Goal: Task Accomplishment & Management: Use online tool/utility

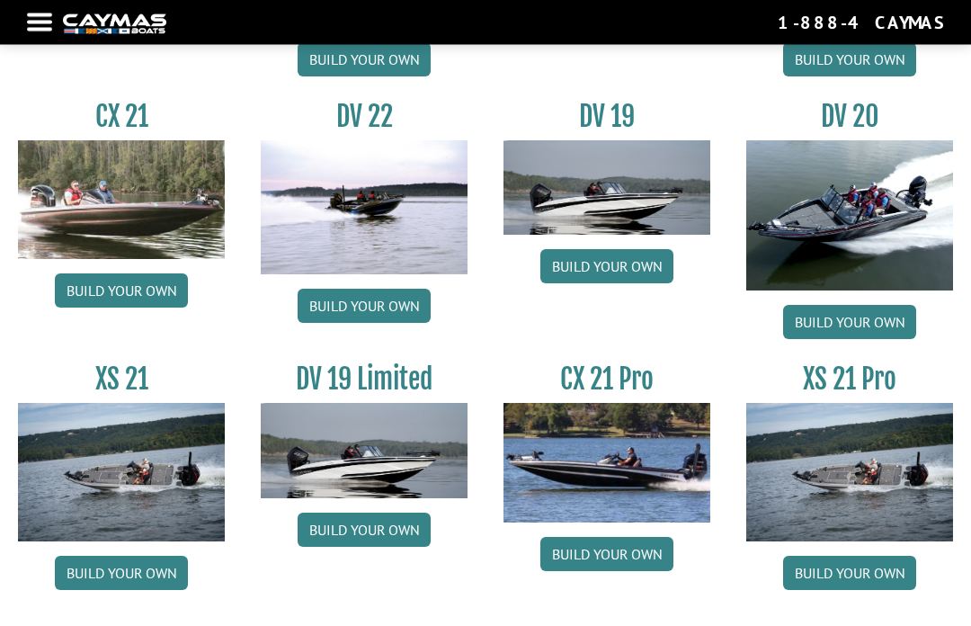
scroll to position [1879, 0]
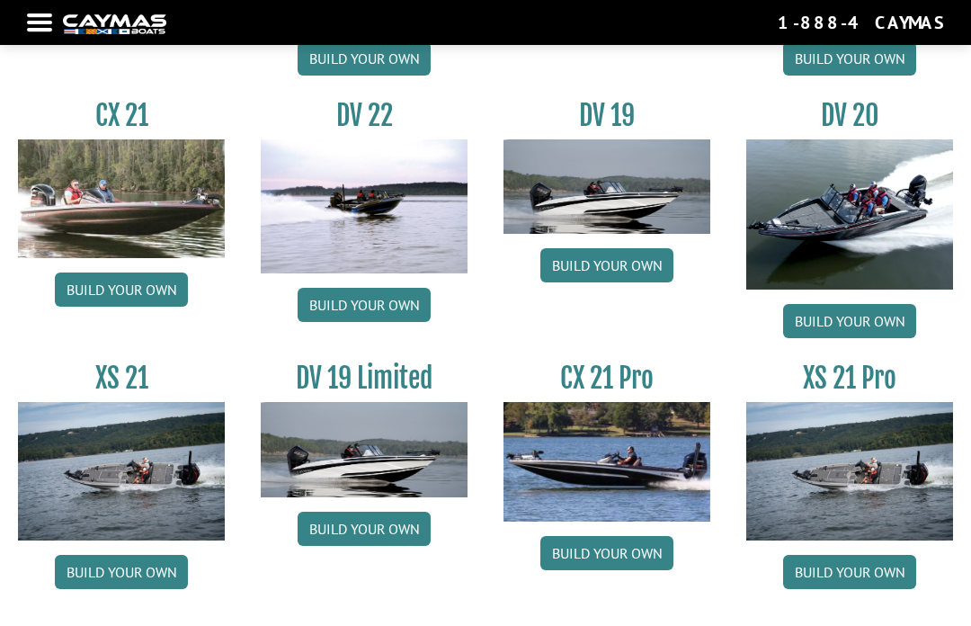
click at [859, 589] on link "Build your own" at bounding box center [849, 572] width 133 height 34
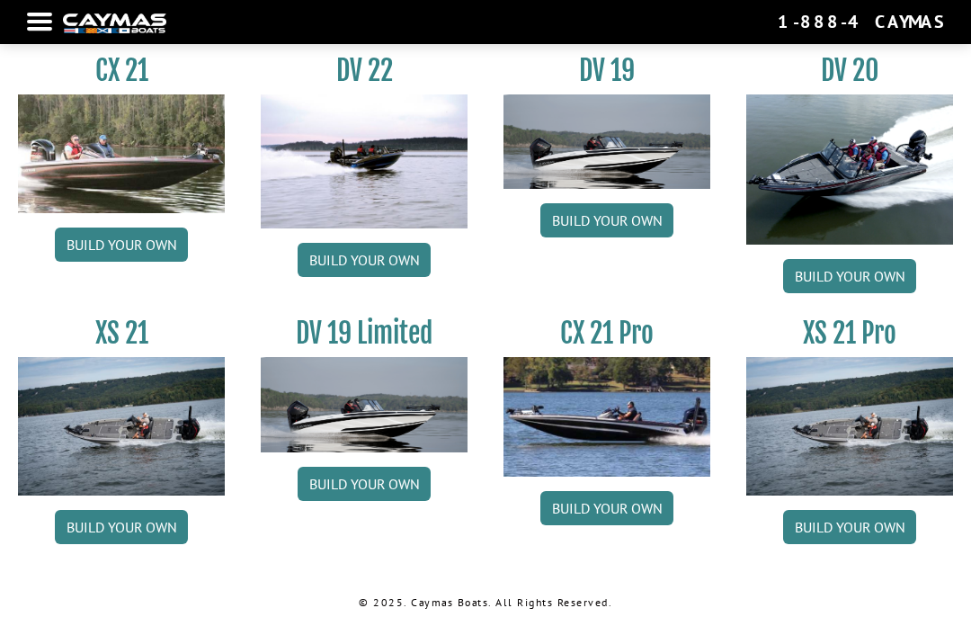
click at [100, 435] on img at bounding box center [121, 427] width 207 height 138
click at [106, 515] on link "Build your own" at bounding box center [121, 527] width 133 height 34
click at [864, 532] on link "Build your own" at bounding box center [849, 527] width 133 height 34
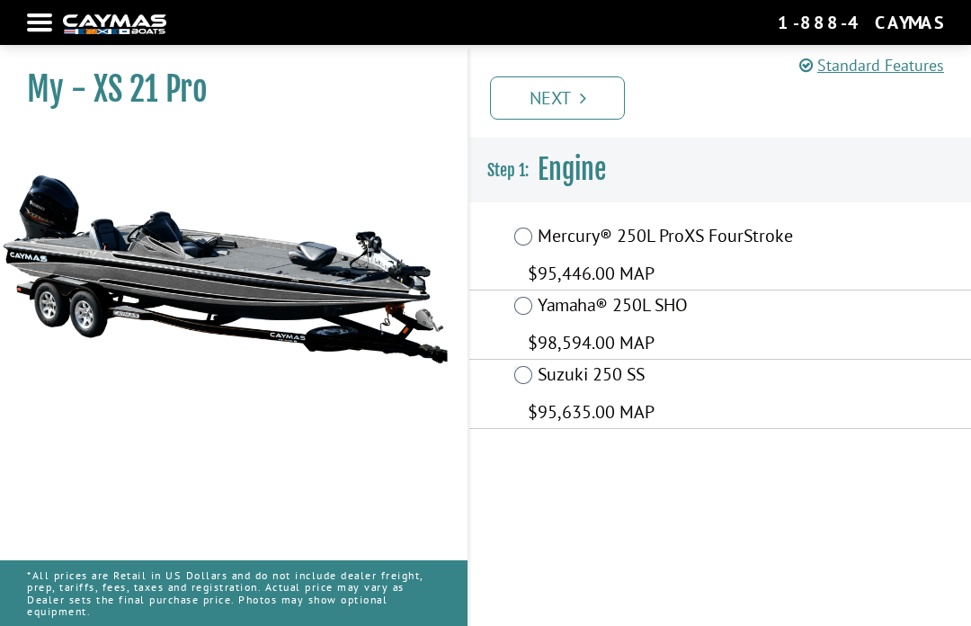
click at [654, 260] on span "$95,446.00 MAP" at bounding box center [591, 273] width 127 height 27
click at [831, 57] on link "Standard Features" at bounding box center [871, 65] width 145 height 24
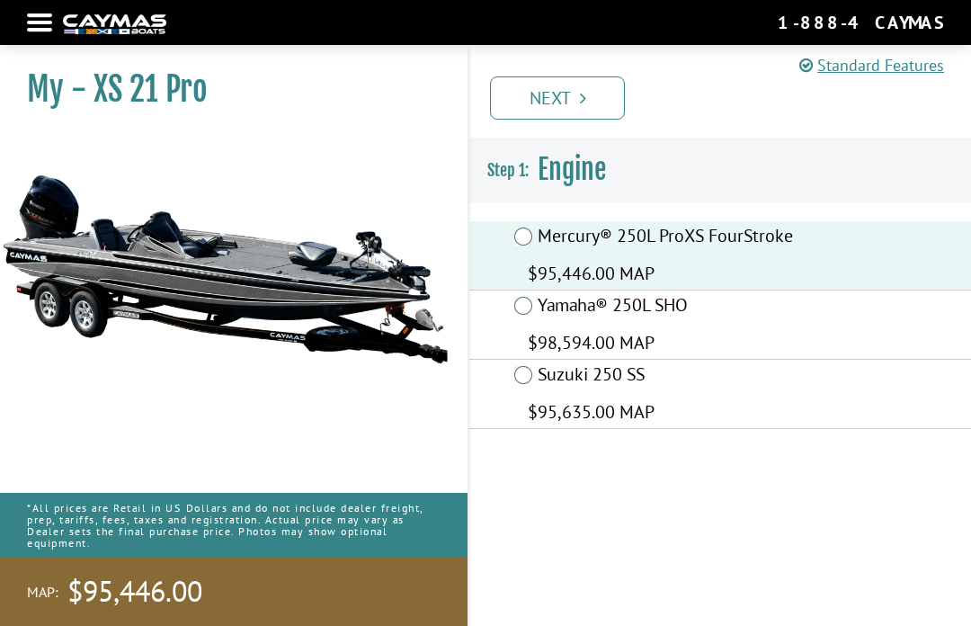
click at [530, 85] on link "Next" at bounding box center [557, 97] width 135 height 43
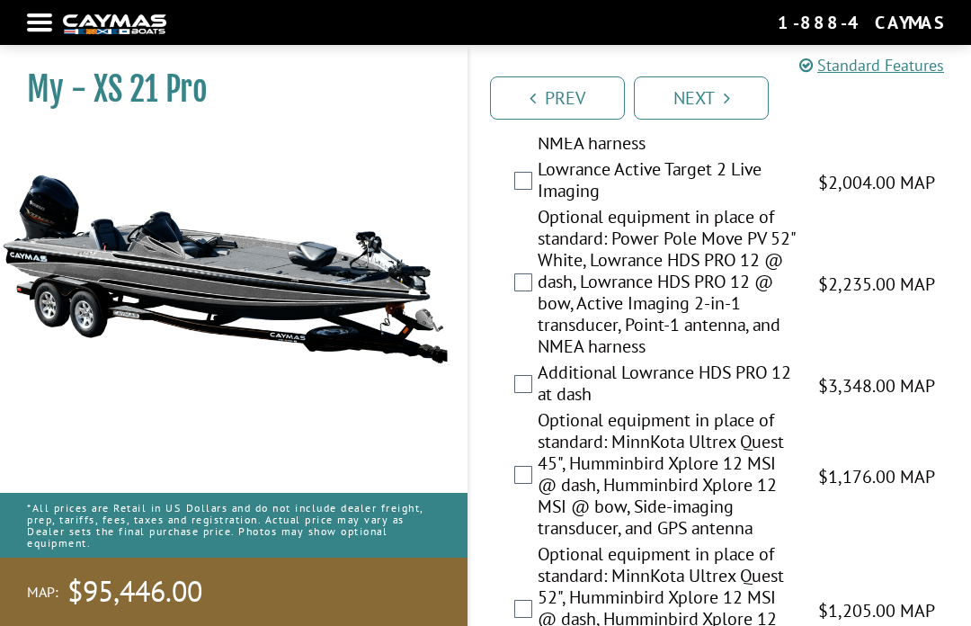
scroll to position [425, 0]
